Goal: Information Seeking & Learning: Learn about a topic

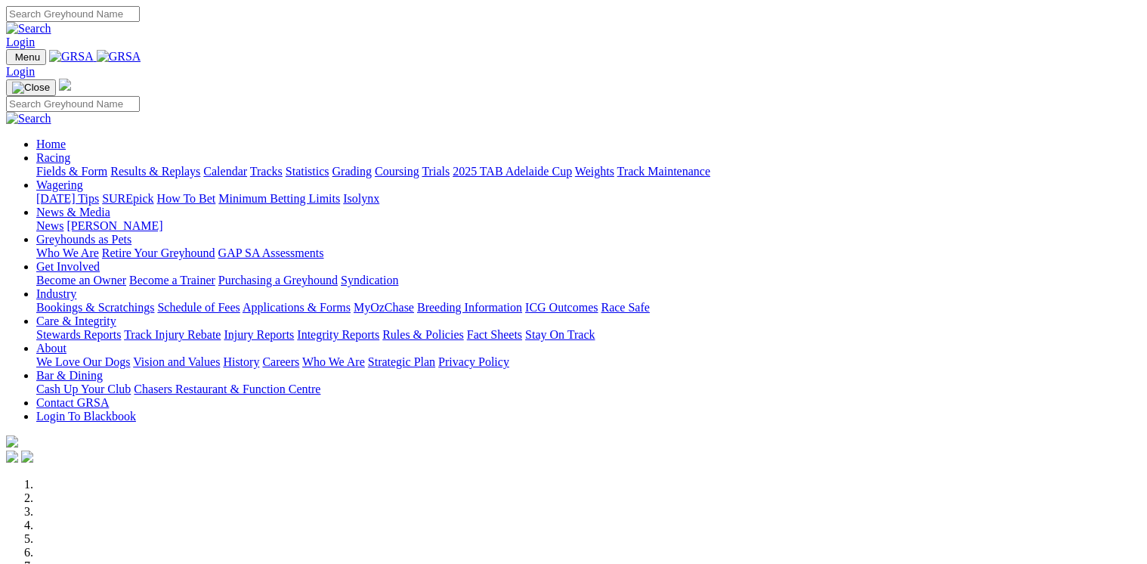
scroll to position [544, 0]
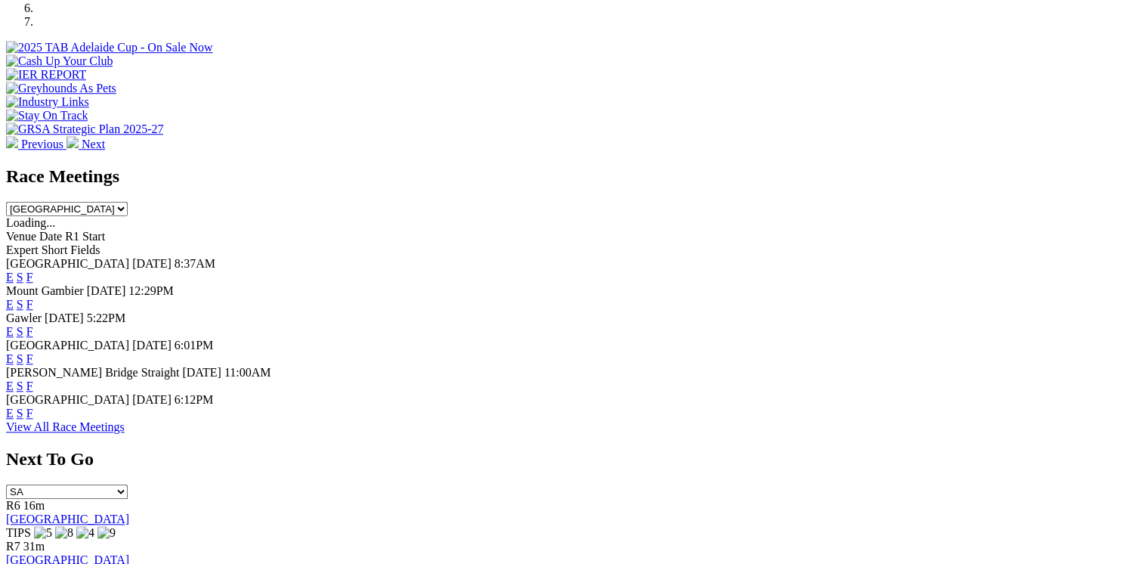
click at [33, 298] on link "F" at bounding box center [29, 304] width 7 height 13
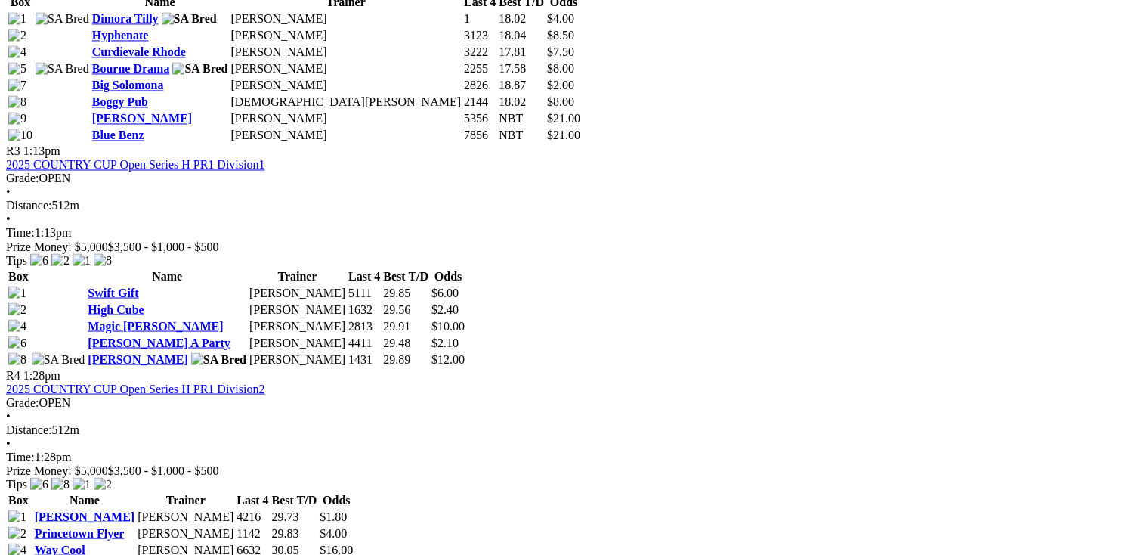
scroll to position [1028, 0]
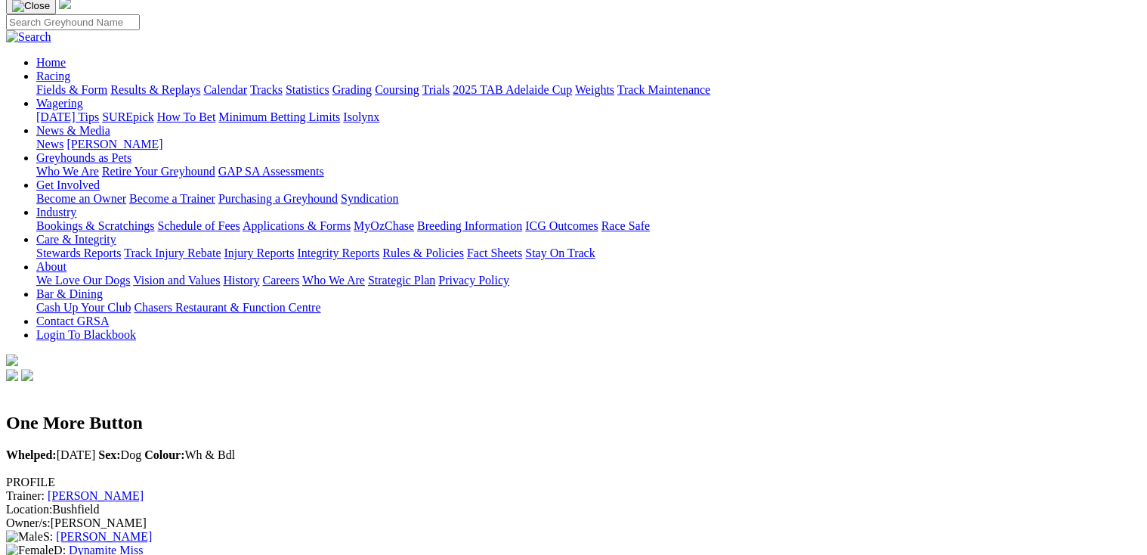
scroll to position [181, 0]
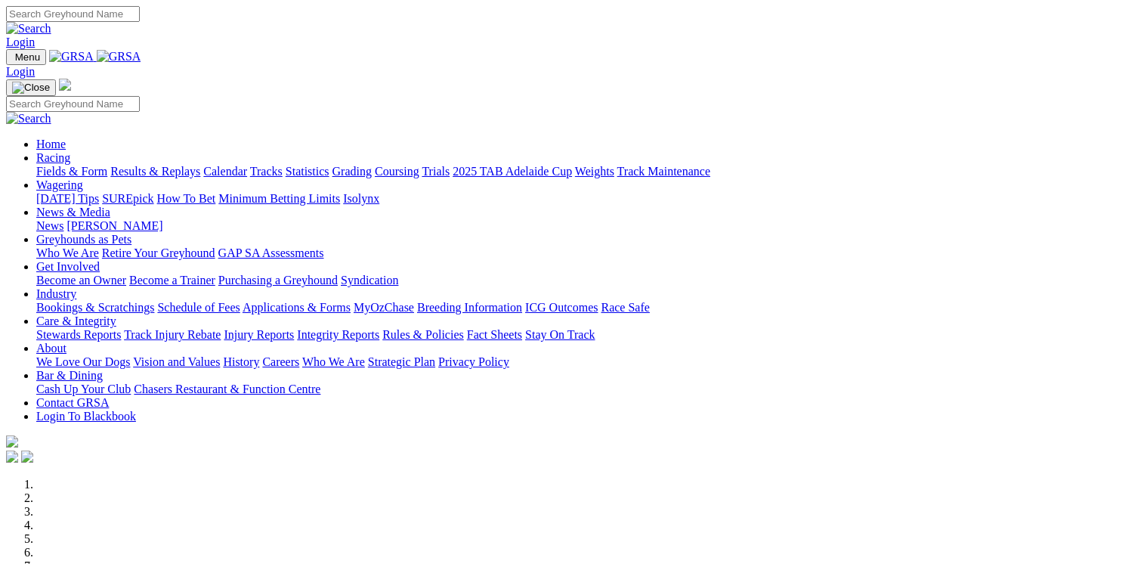
scroll to position [484, 0]
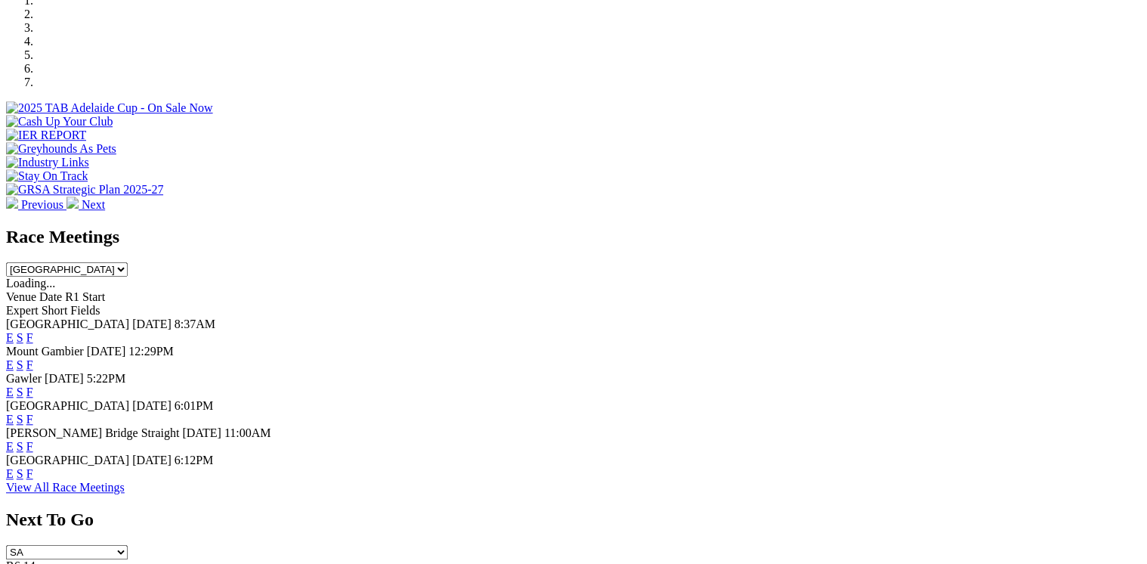
click at [33, 358] on link "F" at bounding box center [29, 364] width 7 height 13
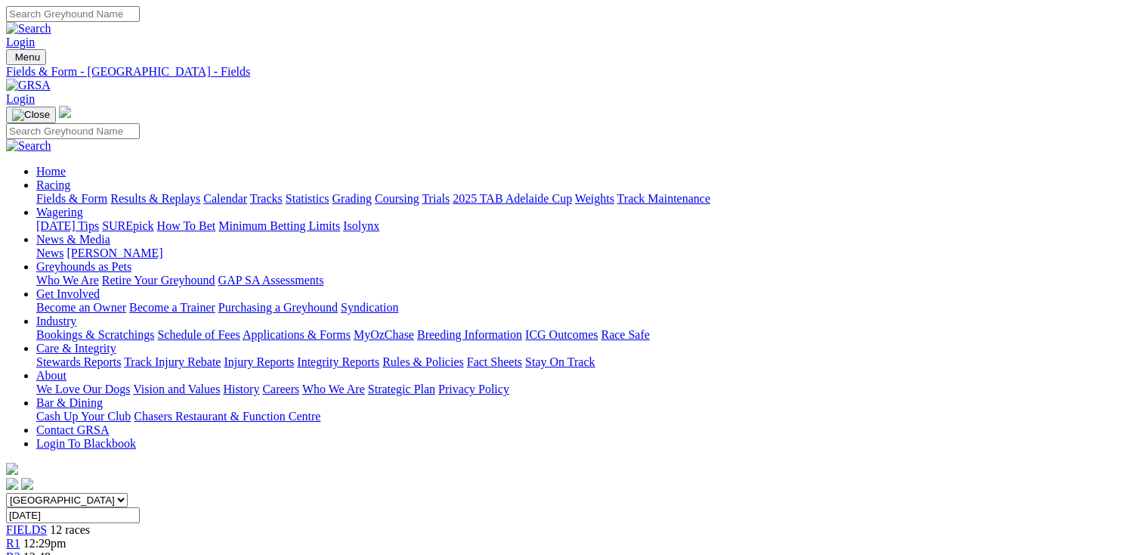
scroll to position [302, 0]
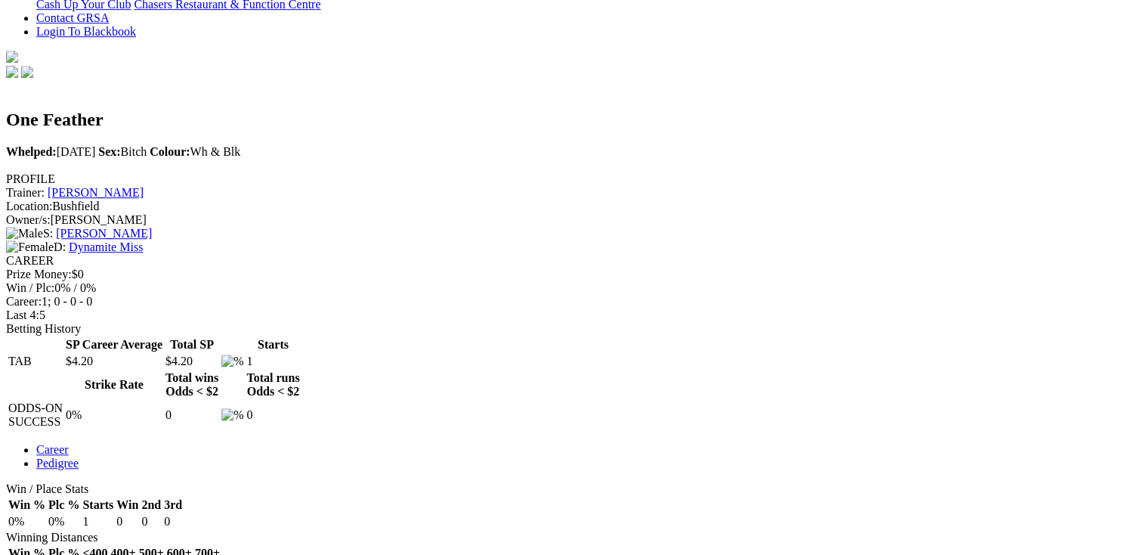
scroll to position [423, 0]
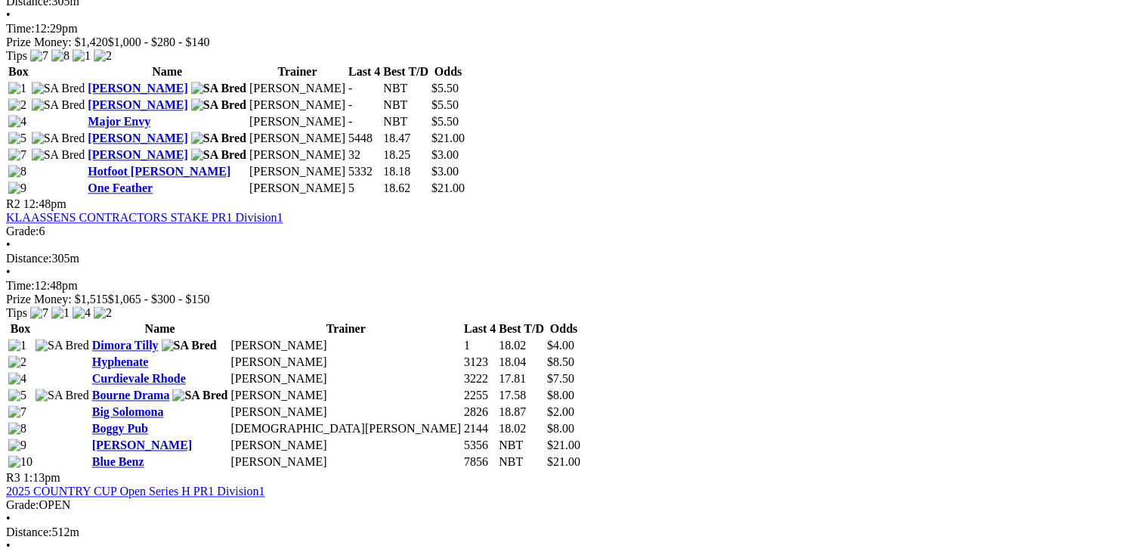
scroll to position [907, 0]
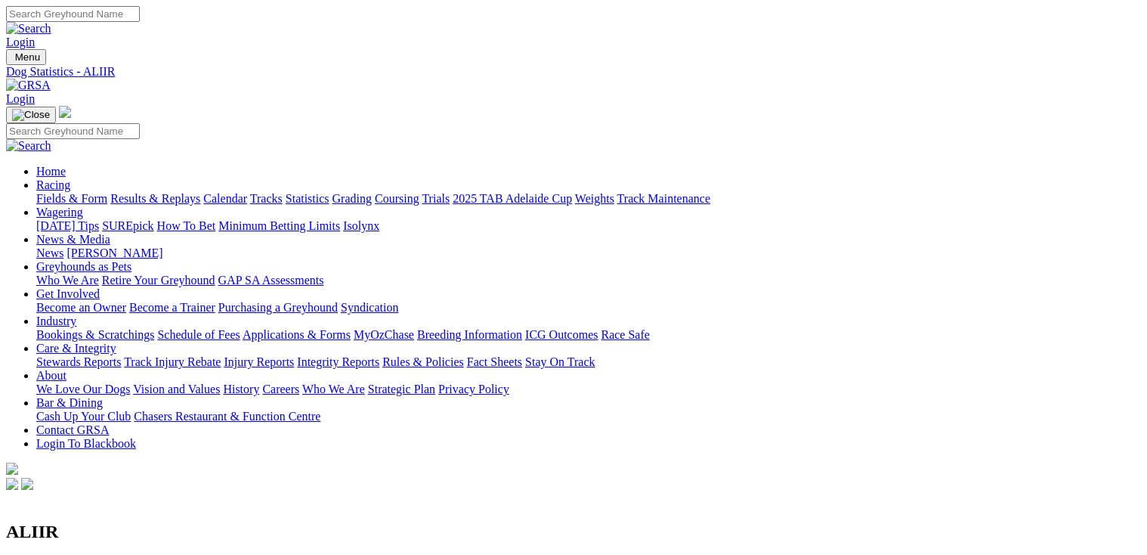
scroll to position [242, 0]
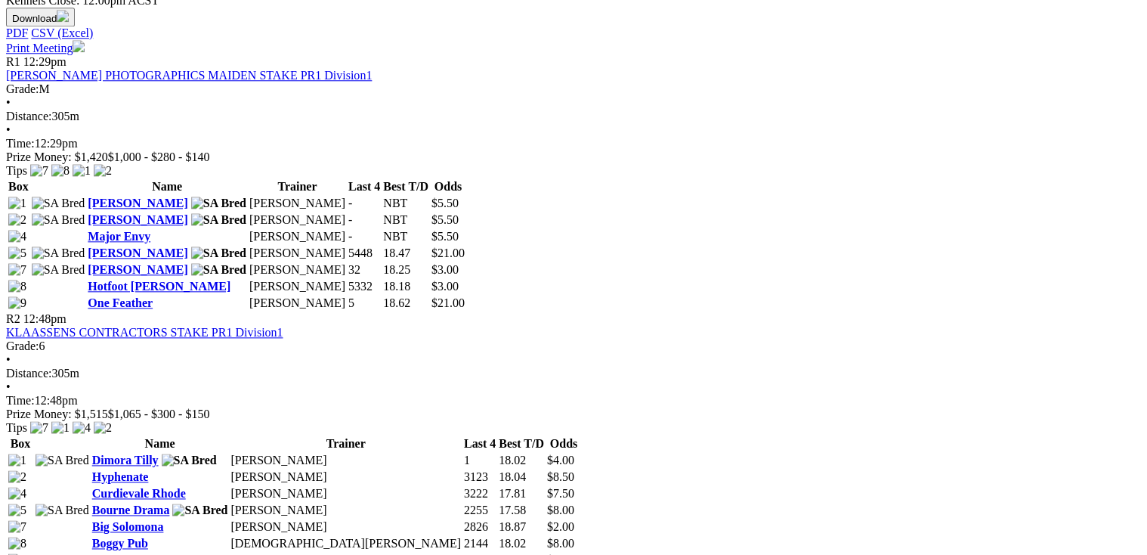
scroll to position [846, 0]
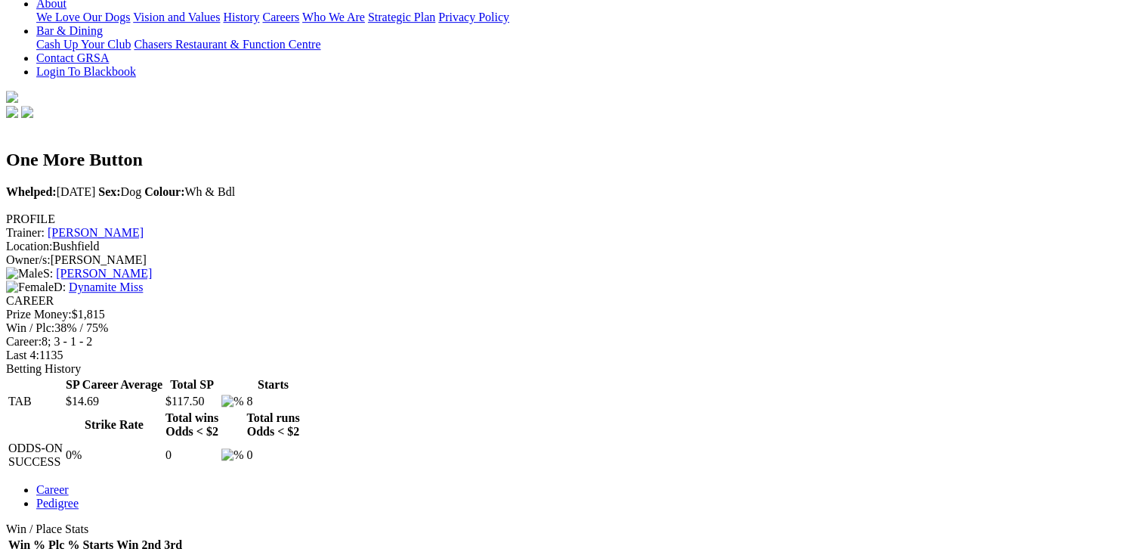
scroll to position [181, 0]
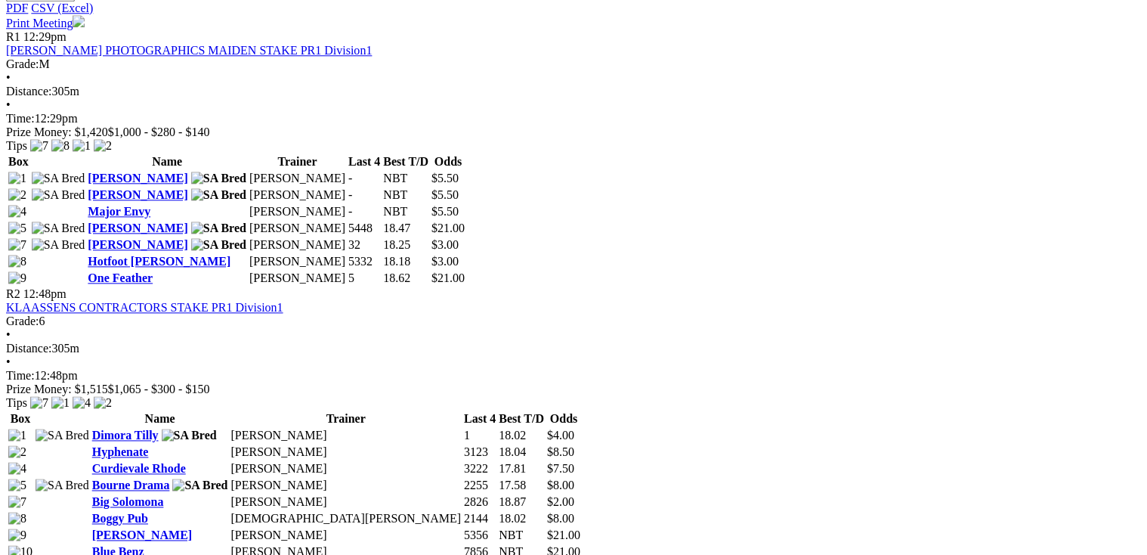
scroll to position [907, 0]
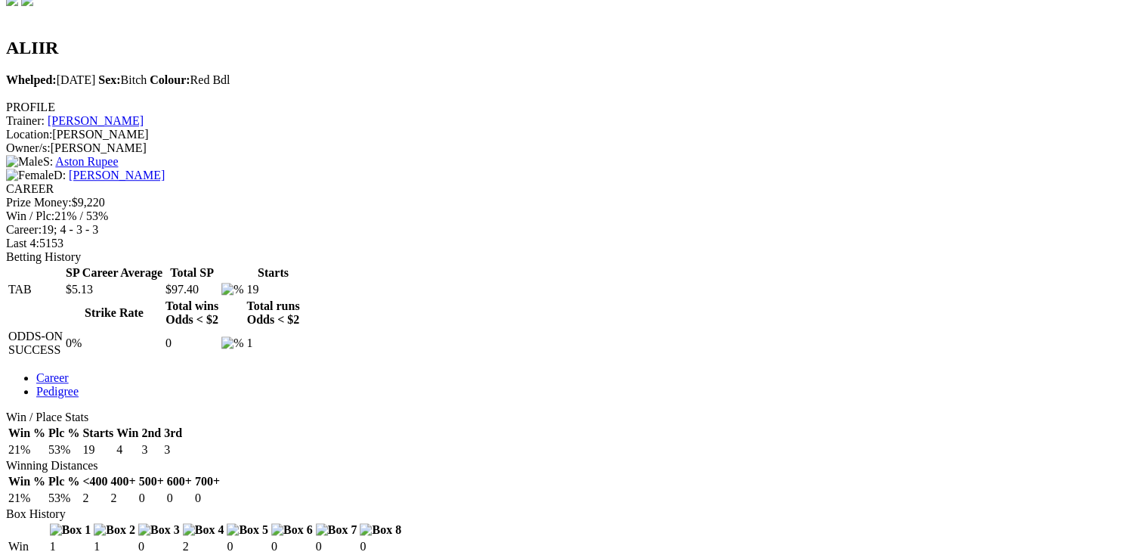
scroll to position [544, 0]
